Goal: Information Seeking & Learning: Learn about a topic

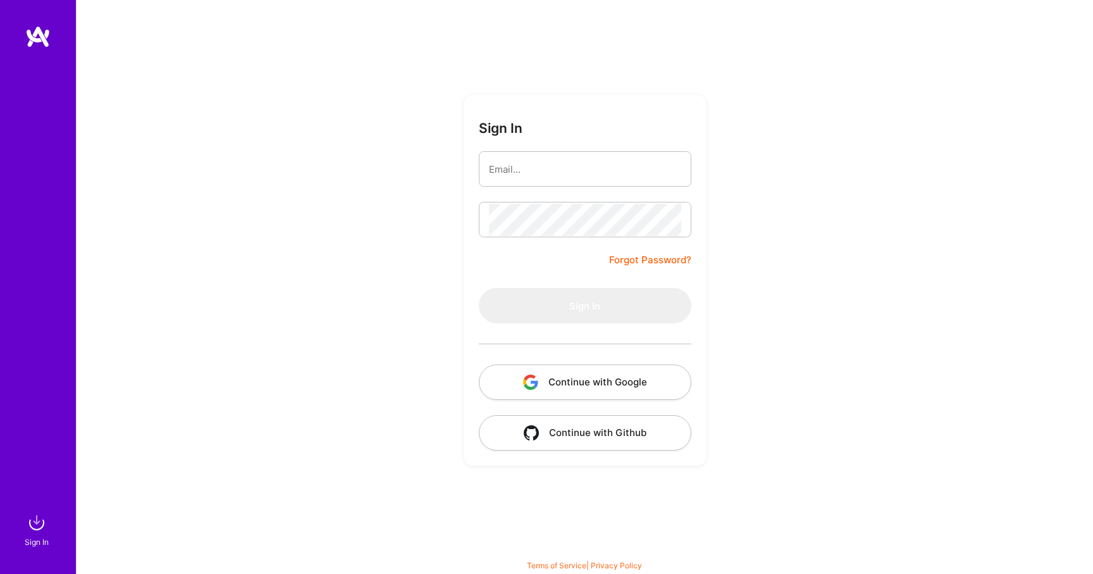
click at [565, 392] on button "Continue with Google" at bounding box center [585, 381] width 213 height 35
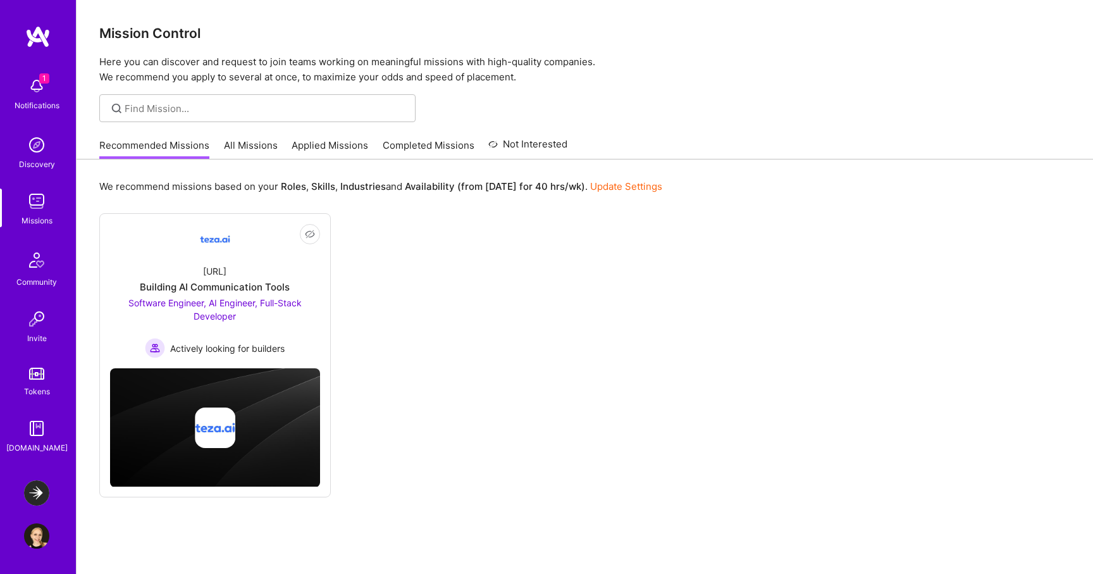
click at [42, 486] on img at bounding box center [36, 492] width 25 height 25
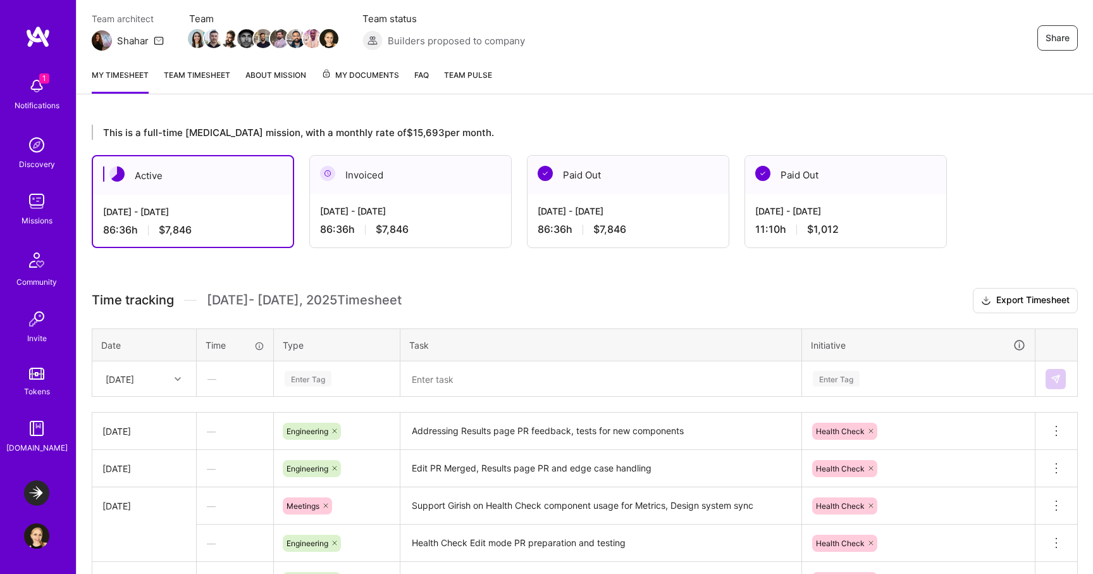
scroll to position [113, 0]
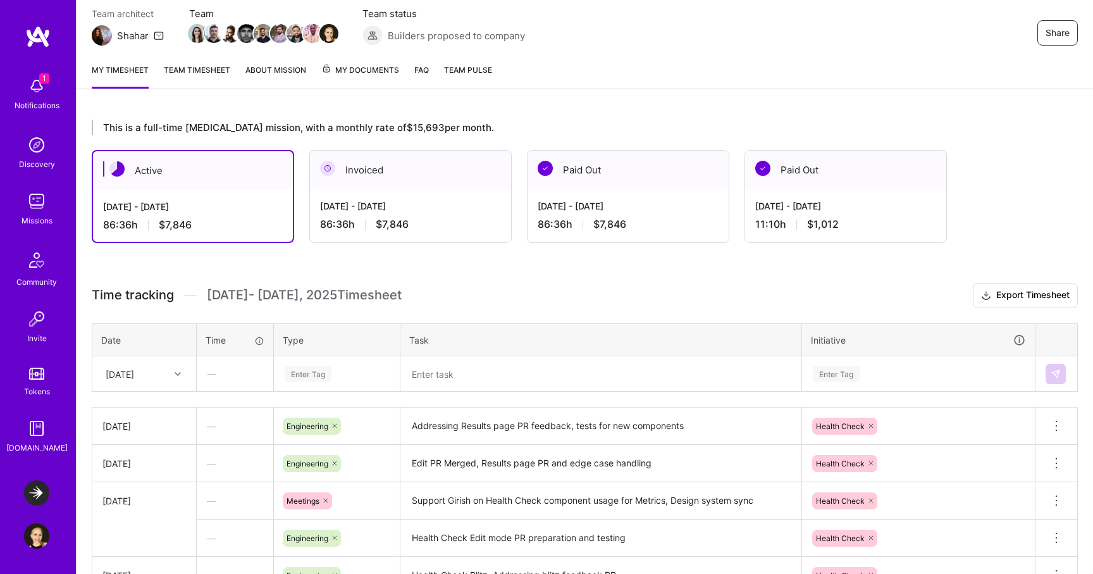
click at [409, 190] on div "[DATE] - [DATE] 86:36 h $7,846" at bounding box center [410, 215] width 201 height 52
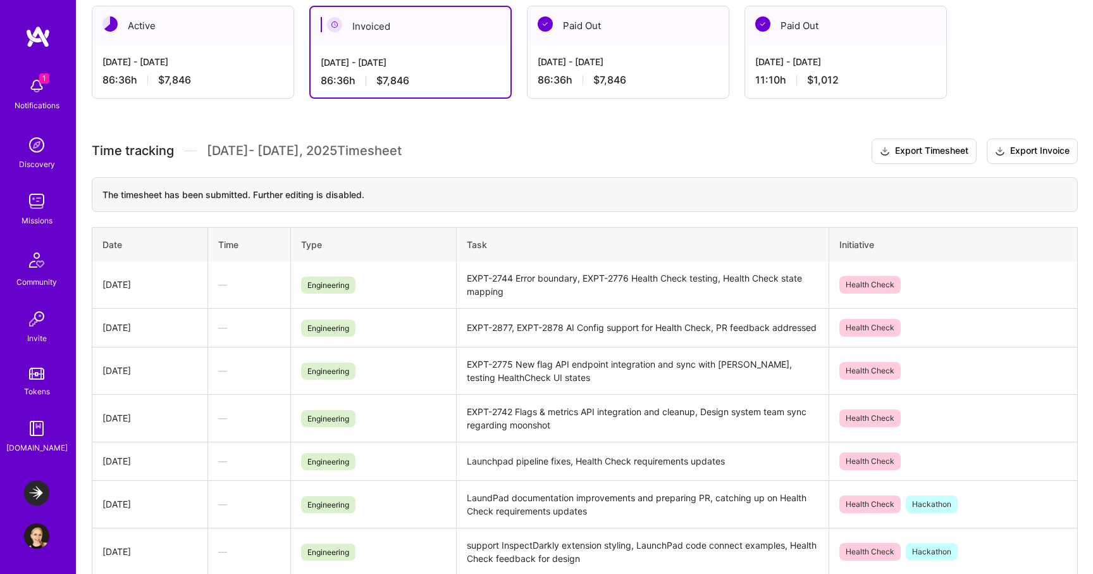
scroll to position [0, 0]
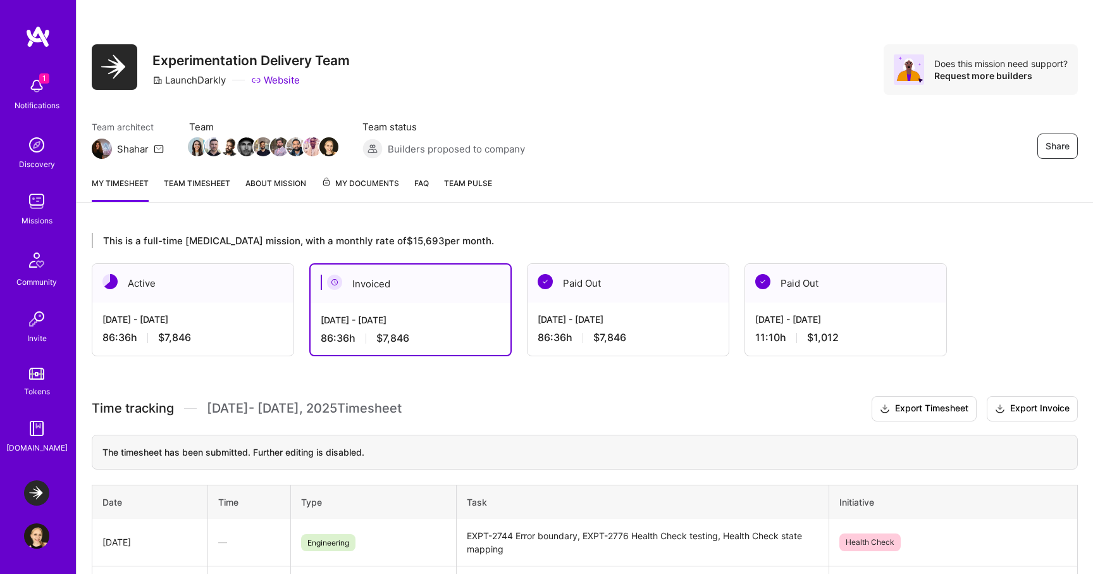
click at [193, 188] on link "Team timesheet" at bounding box center [197, 188] width 66 height 25
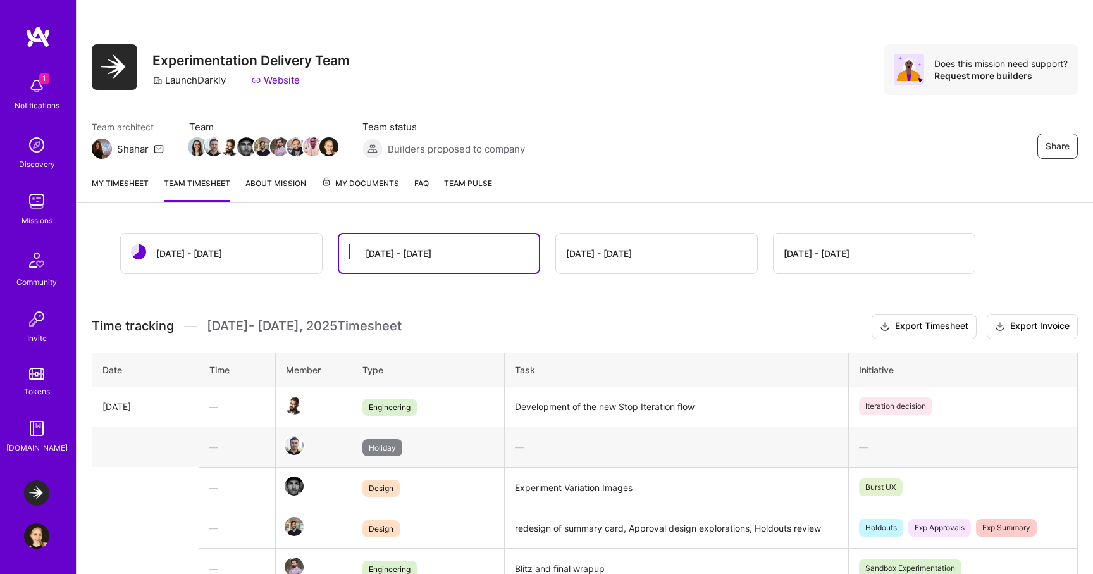
click at [283, 185] on link "About Mission" at bounding box center [275, 188] width 61 height 25
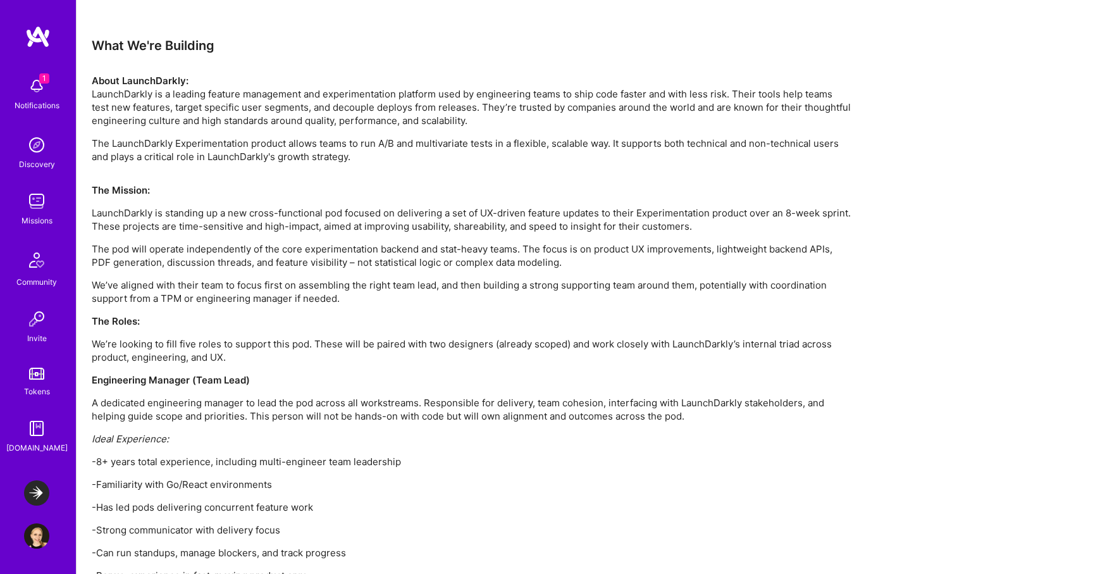
scroll to position [1828, 0]
click at [327, 324] on p "The Roles:" at bounding box center [471, 322] width 759 height 13
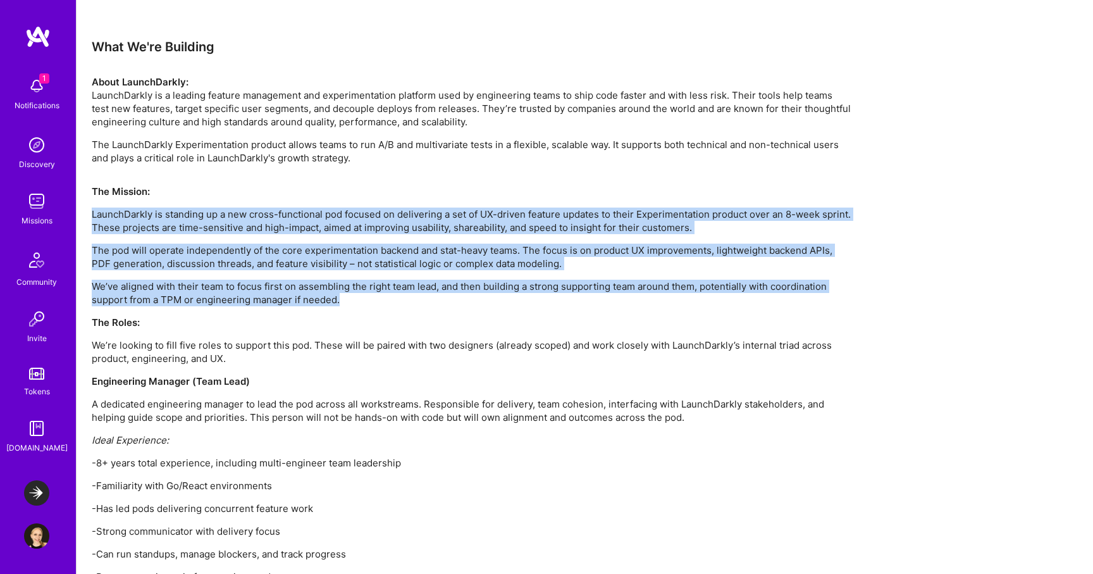
drag, startPoint x: 345, startPoint y: 299, endPoint x: 89, endPoint y: 211, distance: 270.2
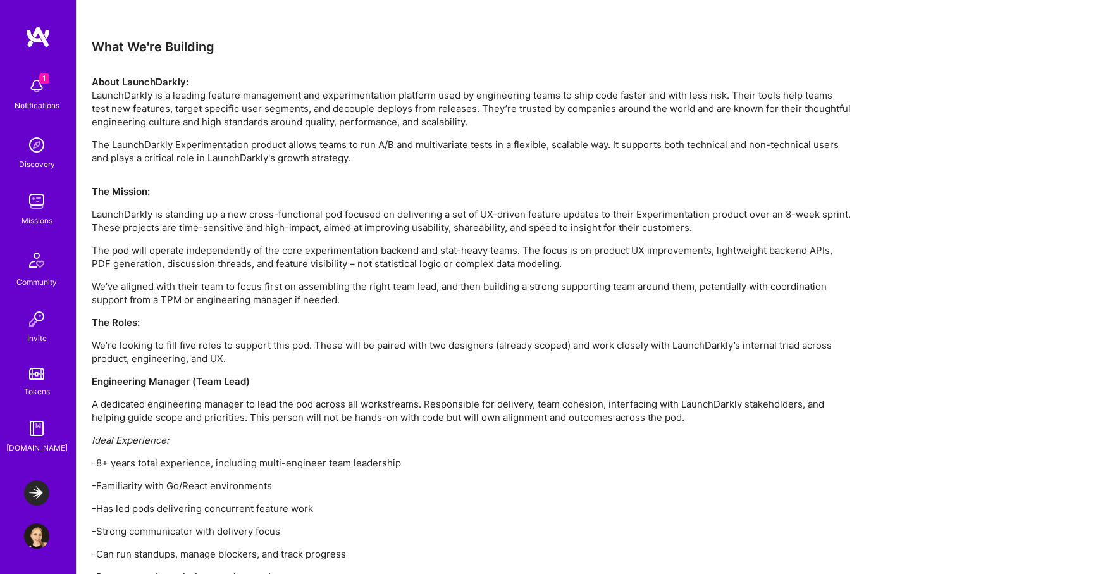
click at [133, 188] on strong "The Mission:" at bounding box center [121, 191] width 58 height 12
drag, startPoint x: 173, startPoint y: 188, endPoint x: 87, endPoint y: 187, distance: 86.0
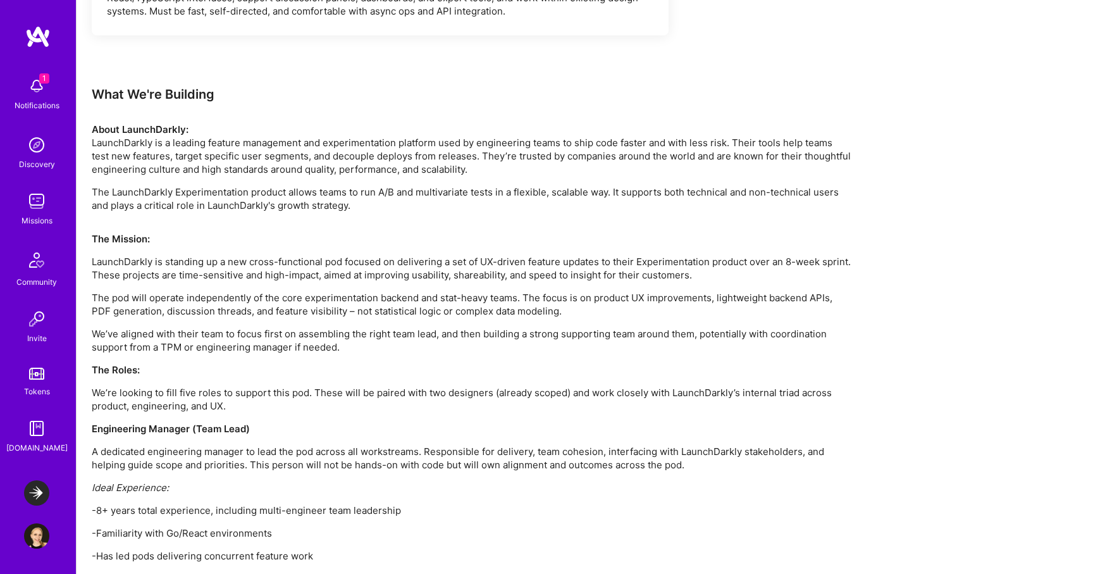
scroll to position [1779, 0]
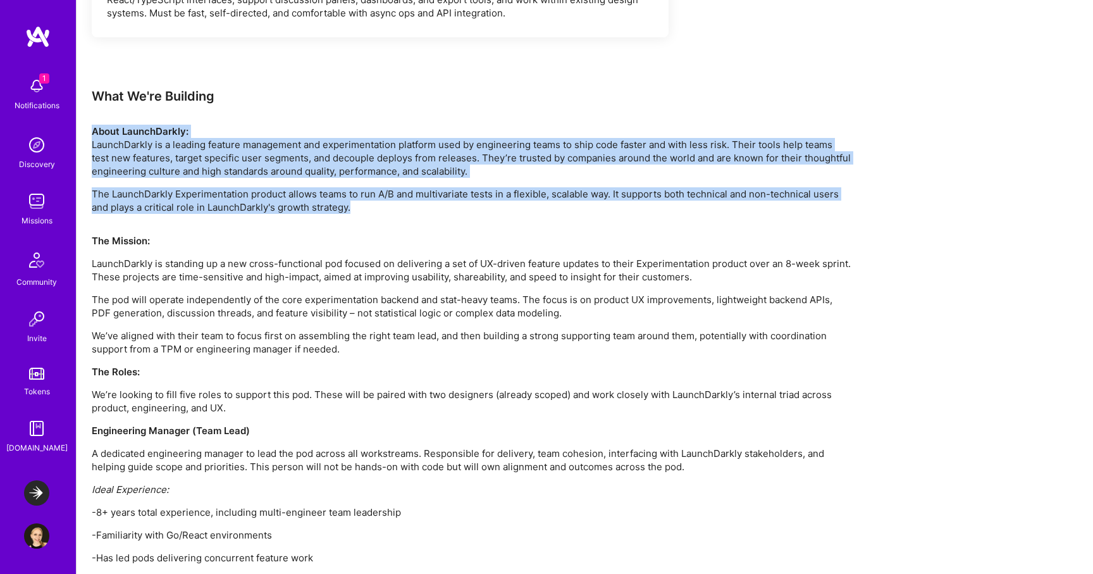
drag, startPoint x: 386, startPoint y: 208, endPoint x: 87, endPoint y: 129, distance: 309.4
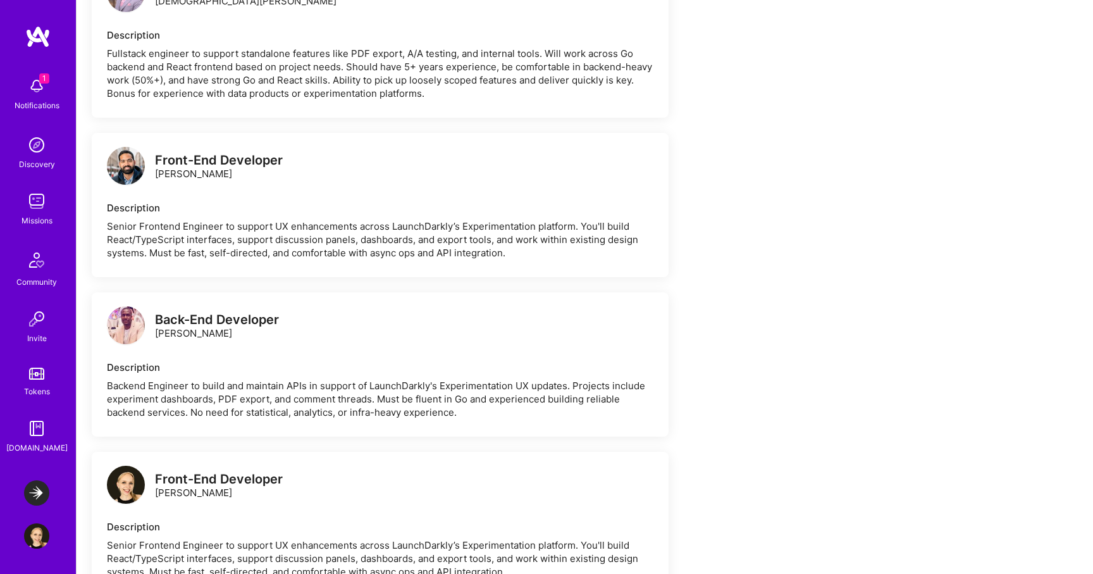
scroll to position [1215, 0]
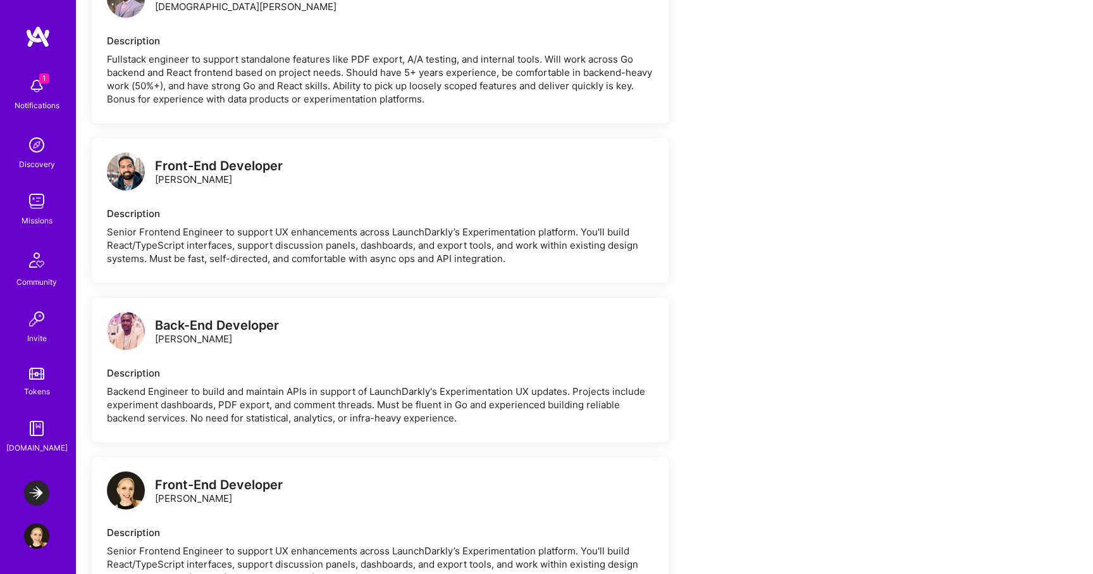
click at [131, 169] on img at bounding box center [126, 171] width 38 height 38
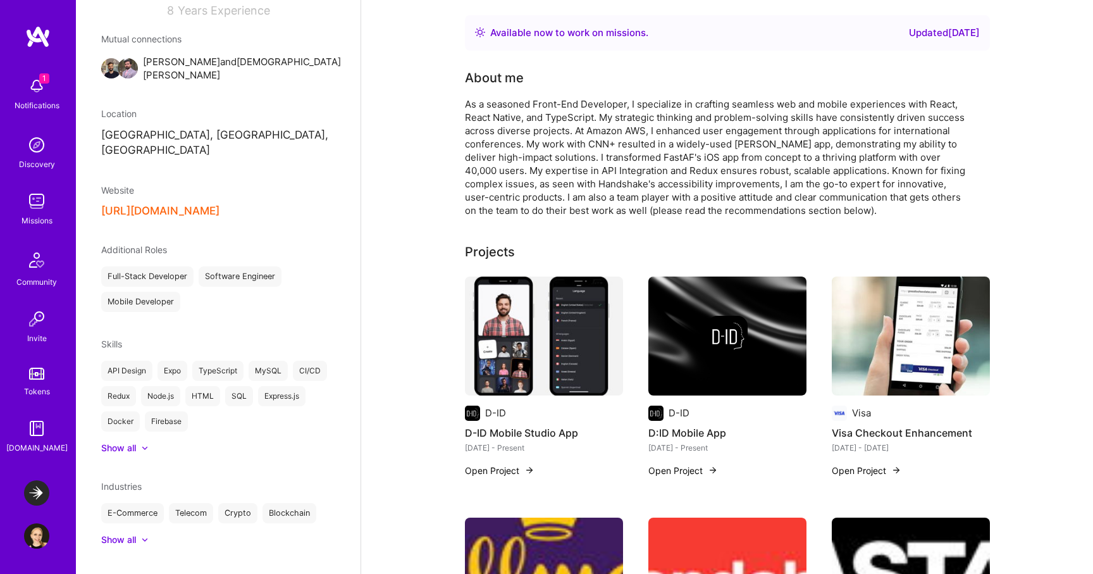
scroll to position [215, 0]
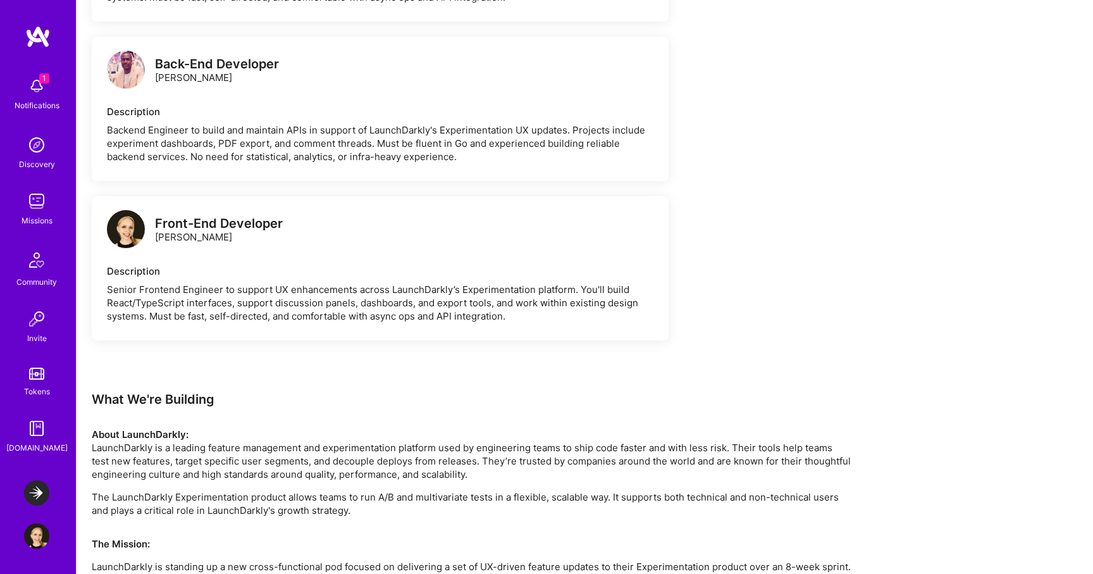
scroll to position [1470, 0]
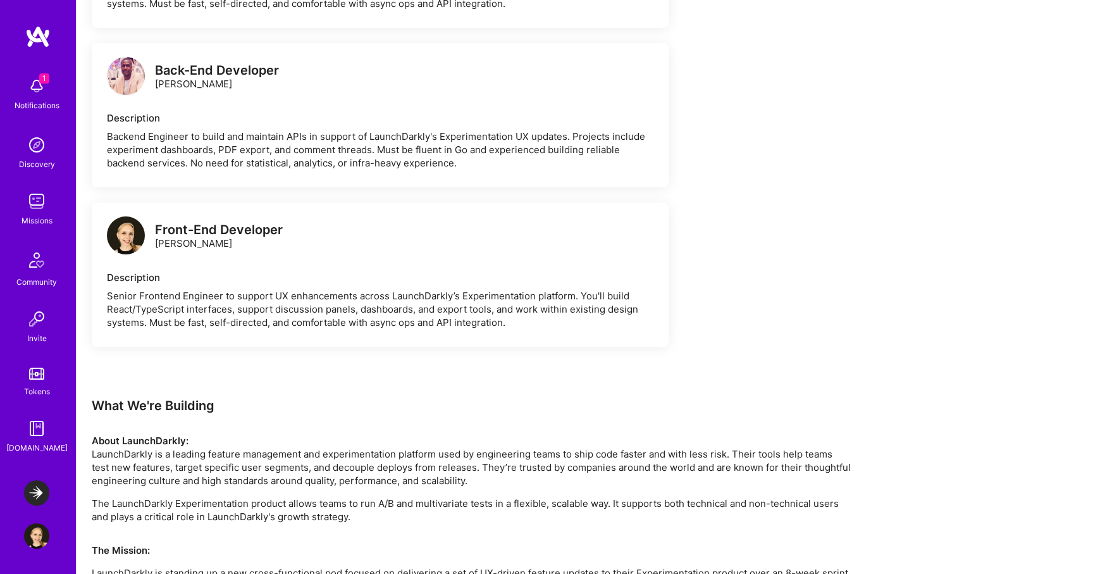
click at [132, 225] on img at bounding box center [126, 235] width 38 height 38
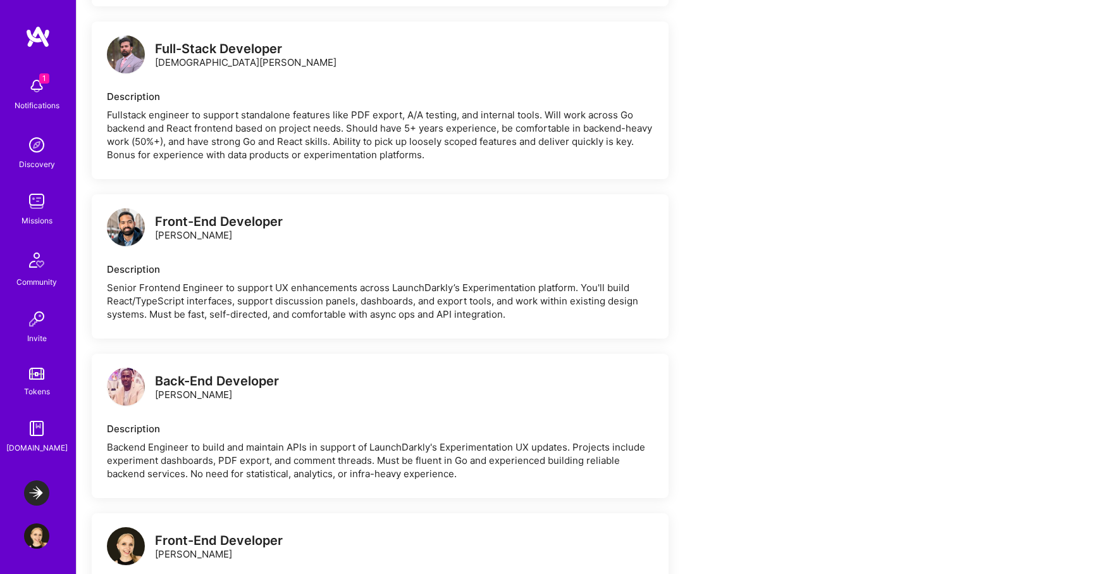
scroll to position [1154, 0]
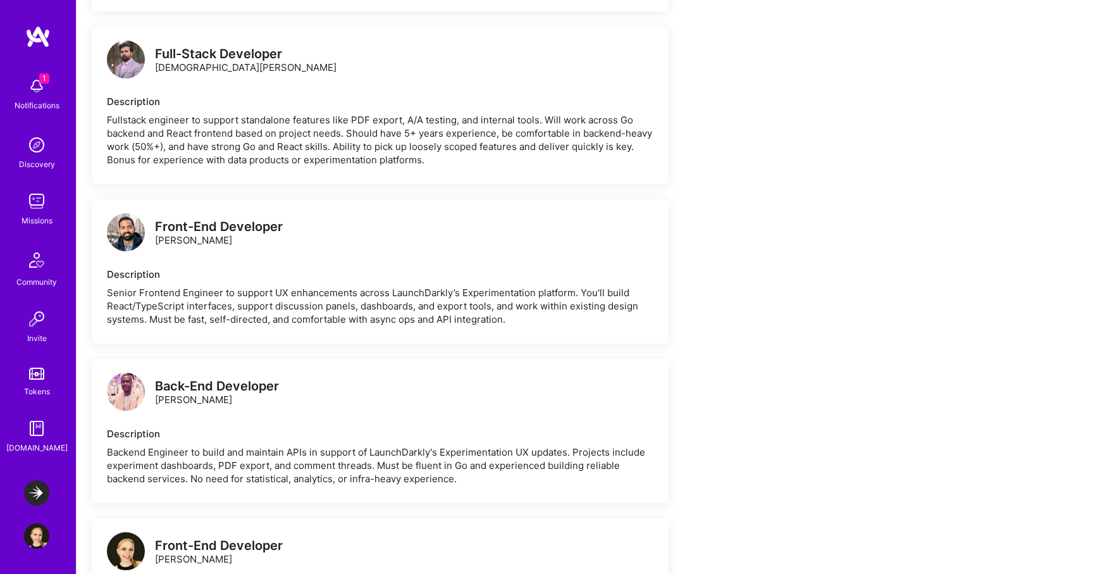
click at [132, 389] on img at bounding box center [126, 392] width 38 height 38
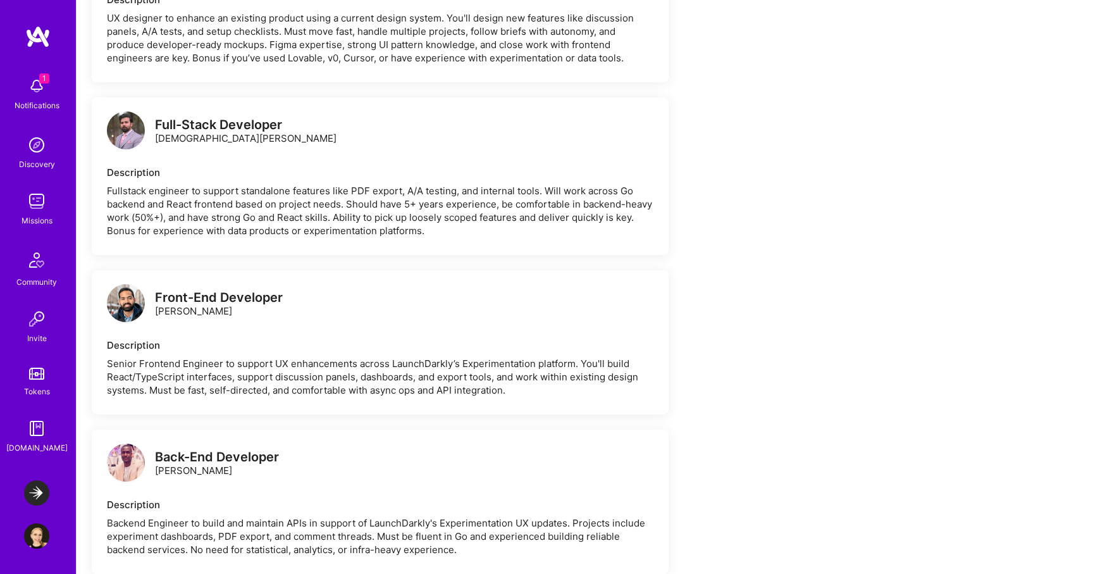
scroll to position [1076, 0]
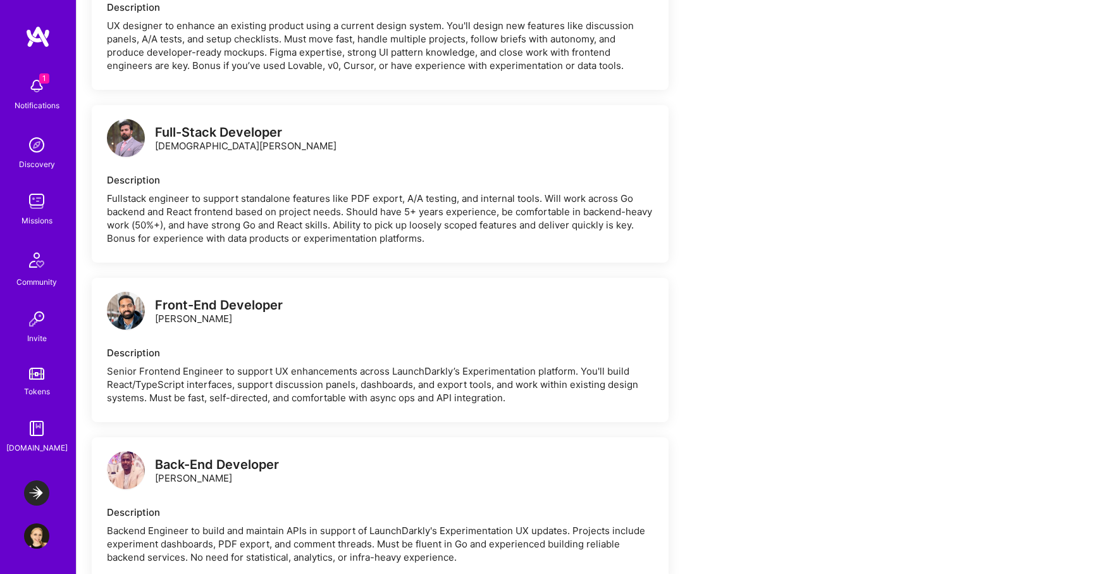
click at [128, 312] on img at bounding box center [126, 311] width 38 height 38
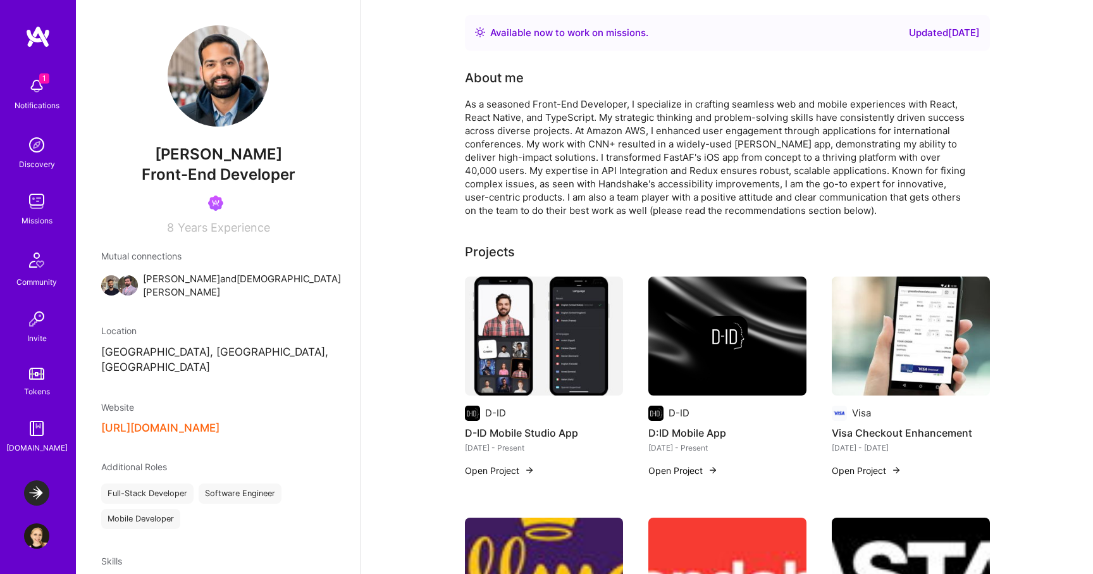
click at [197, 421] on button "[URL][DOMAIN_NAME]" at bounding box center [160, 427] width 118 height 13
click at [209, 421] on button "[URL][DOMAIN_NAME]" at bounding box center [160, 427] width 118 height 13
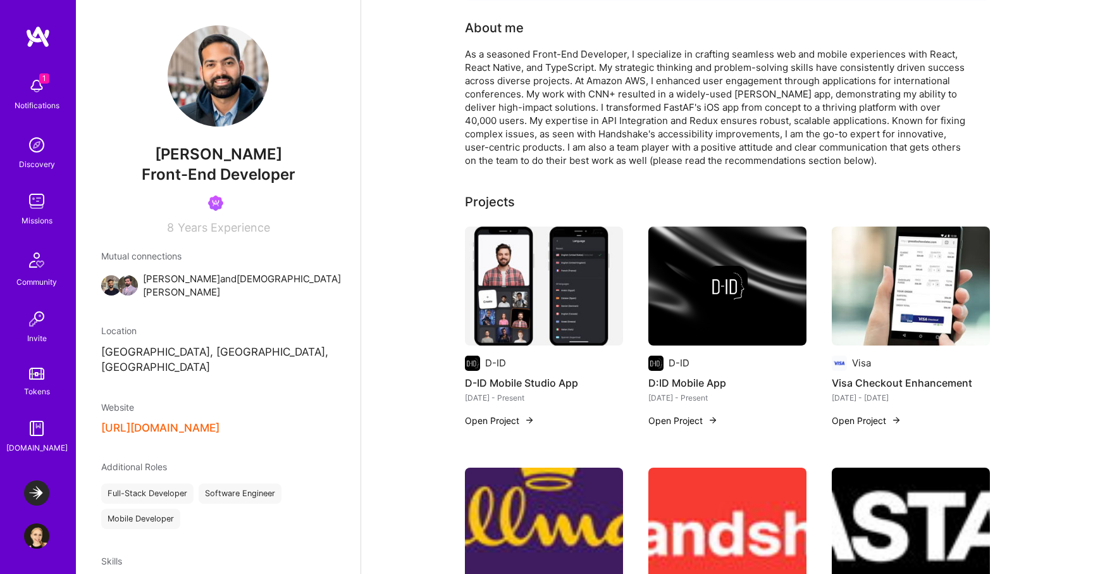
scroll to position [40, 0]
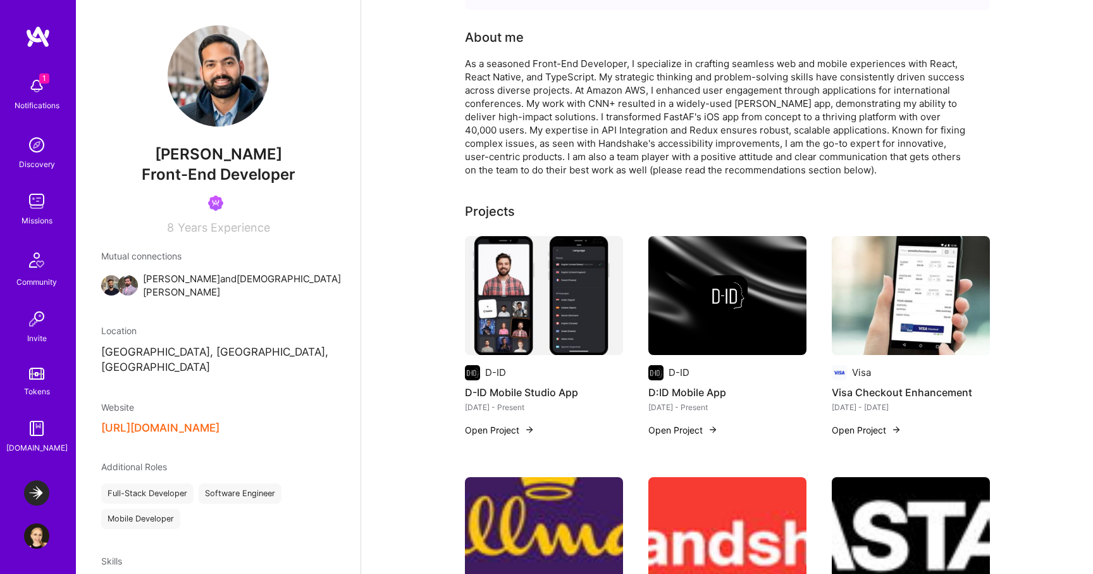
click at [538, 293] on img at bounding box center [544, 295] width 158 height 119
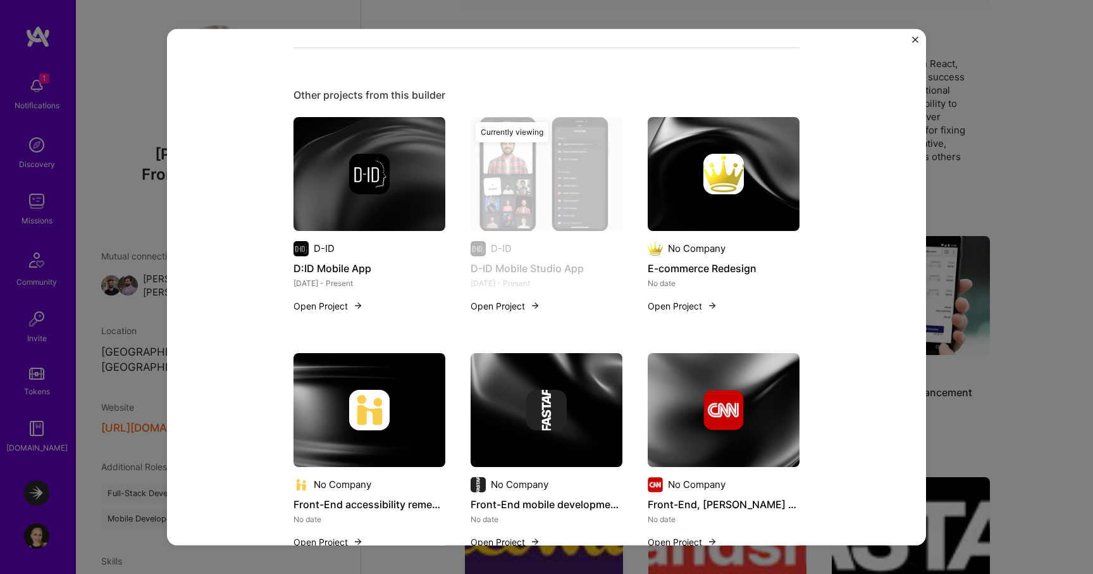
scroll to position [1422, 0]
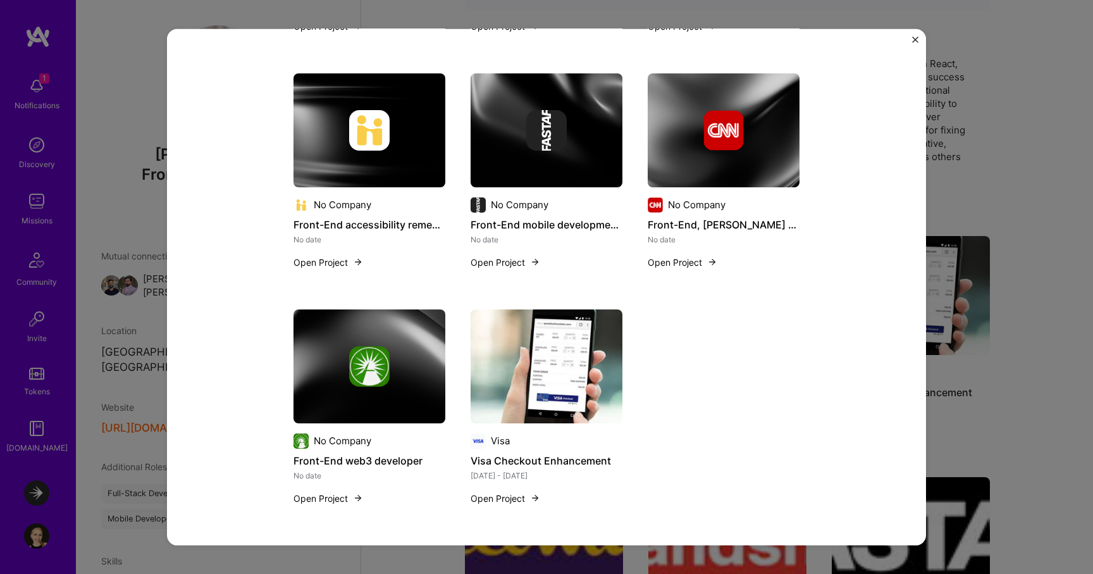
click at [915, 38] on img "Close" at bounding box center [915, 39] width 6 height 6
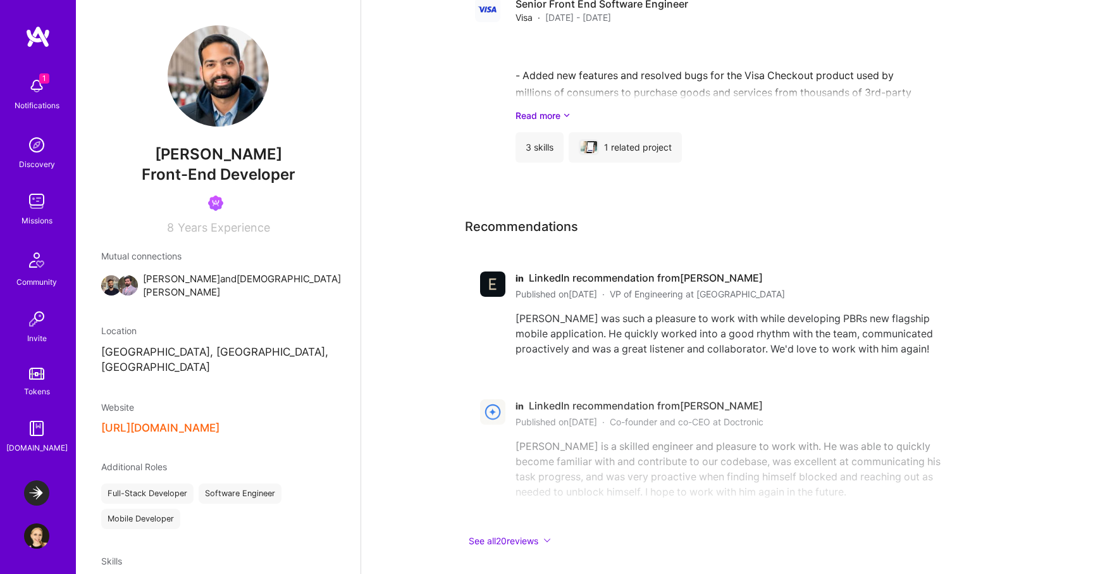
scroll to position [1309, 0]
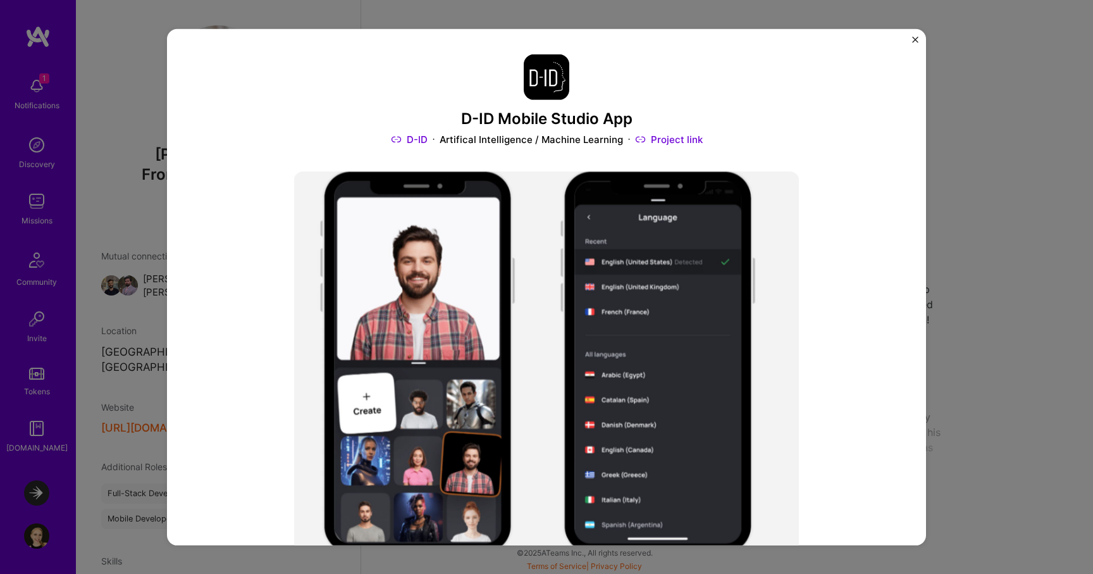
scroll to position [40, 0]
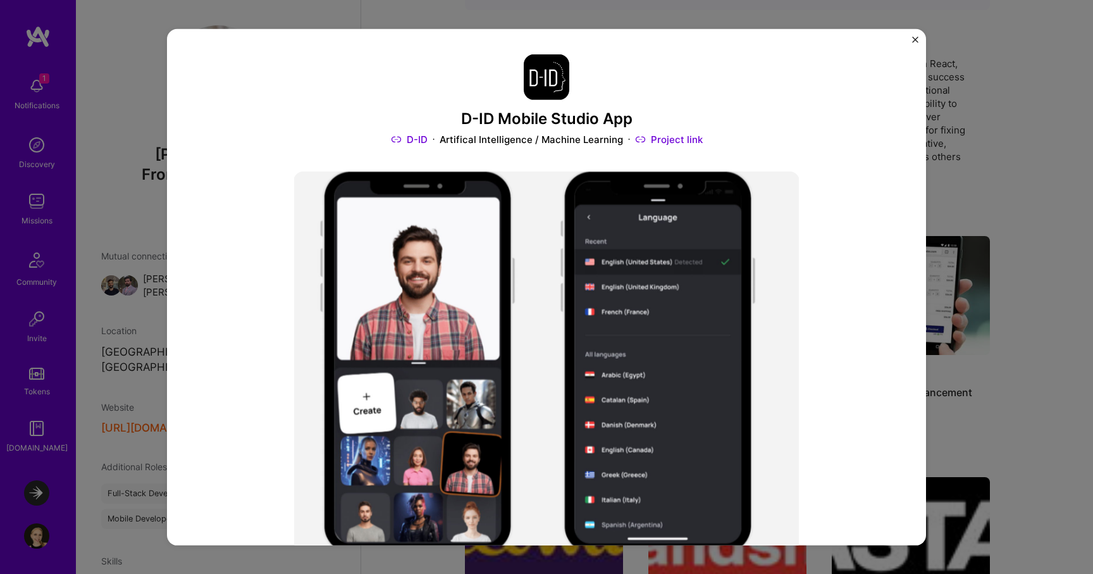
click at [908, 36] on div "D-ID Mobile Studio App D-ID Artifical Intelligence / Machine Learning Project l…" at bounding box center [546, 286] width 759 height 516
click at [913, 39] on img "Close" at bounding box center [915, 39] width 6 height 6
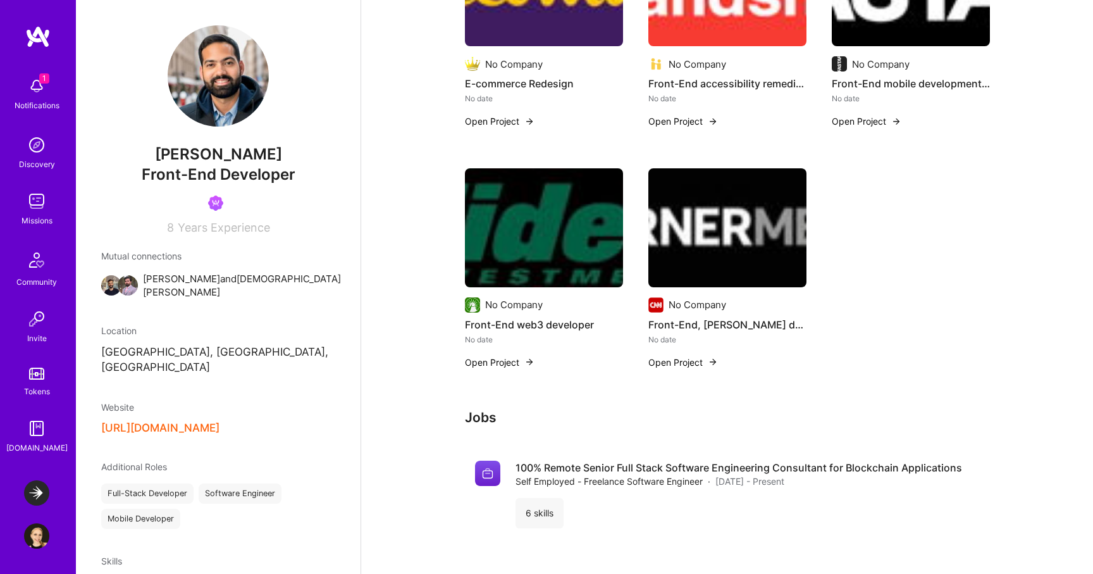
scroll to position [1309, 0]
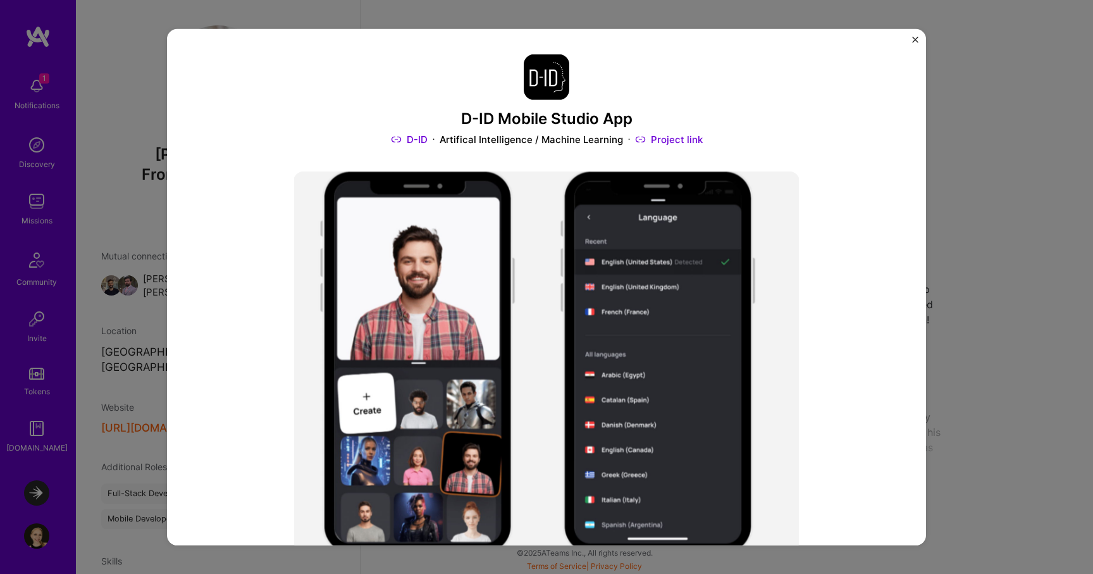
scroll to position [40, 0]
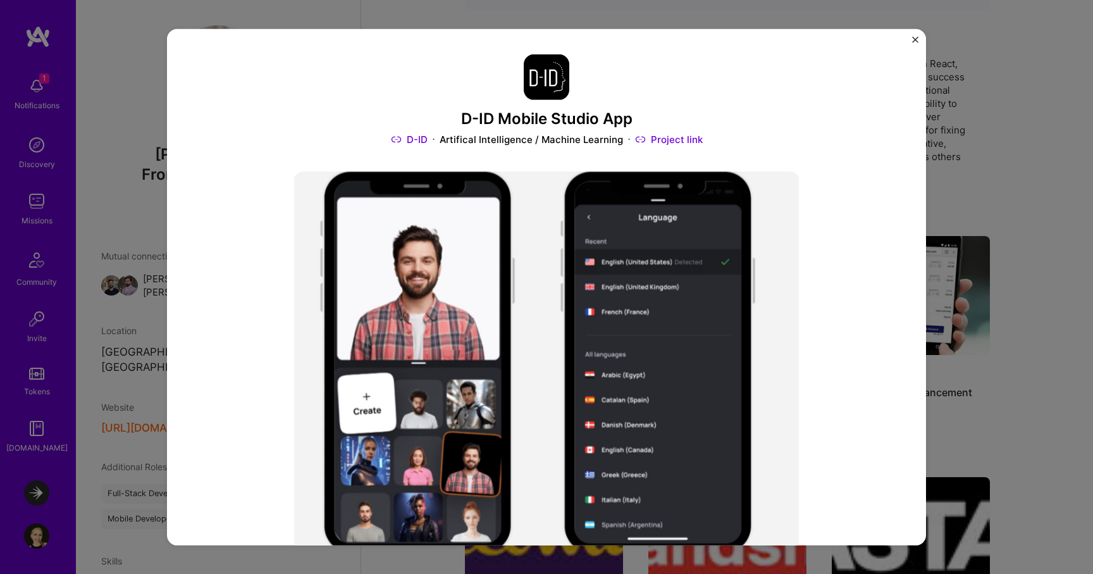
click at [913, 39] on img "Close" at bounding box center [915, 39] width 6 height 6
